Goal: Task Accomplishment & Management: Use online tool/utility

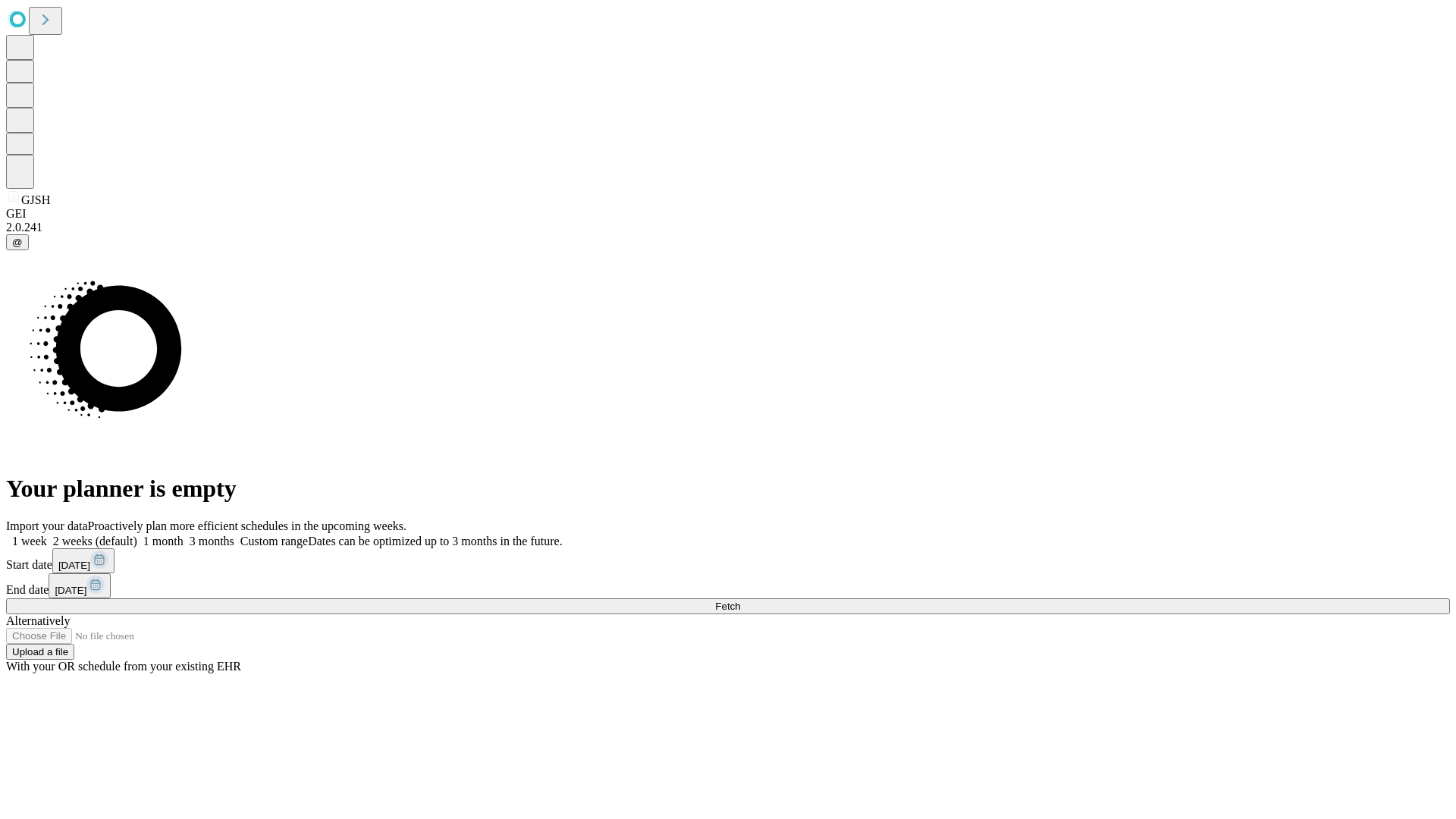
click at [740, 601] on span "Fetch" at bounding box center [727, 606] width 25 height 11
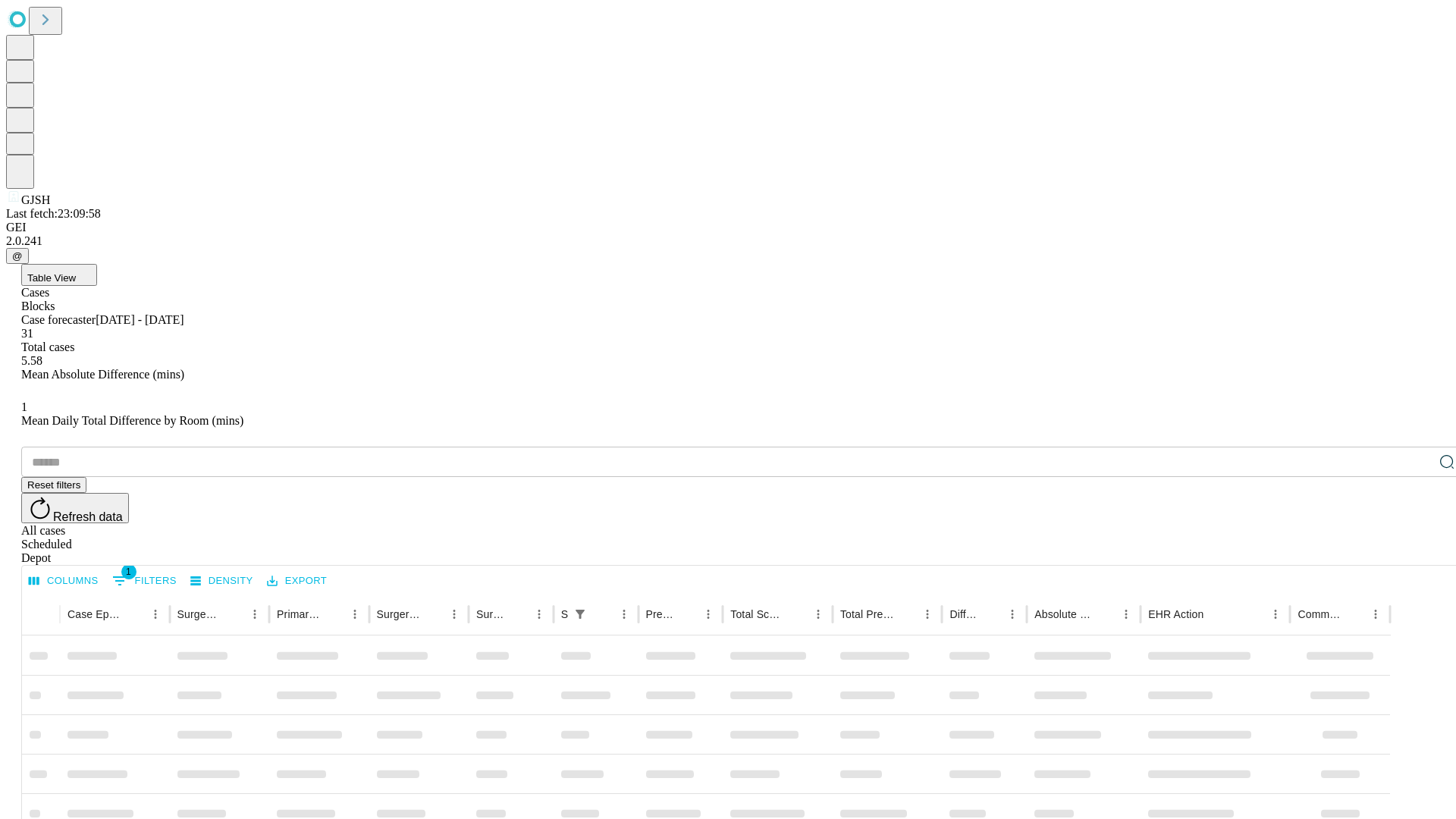
click at [1417, 552] on div "Depot" at bounding box center [742, 558] width 1444 height 14
